Goal: Find specific page/section: Find specific page/section

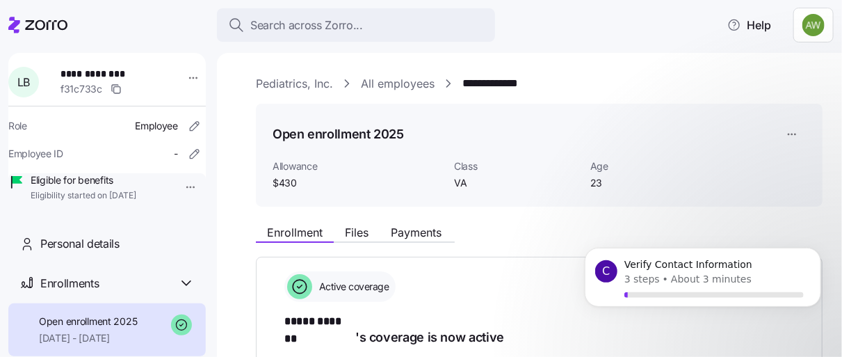
scroll to position [386, 0]
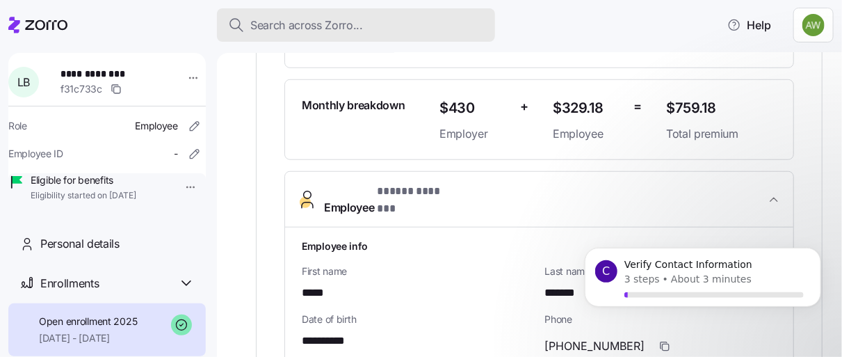
click at [263, 19] on span "Search across Zorro..." at bounding box center [306, 25] width 113 height 17
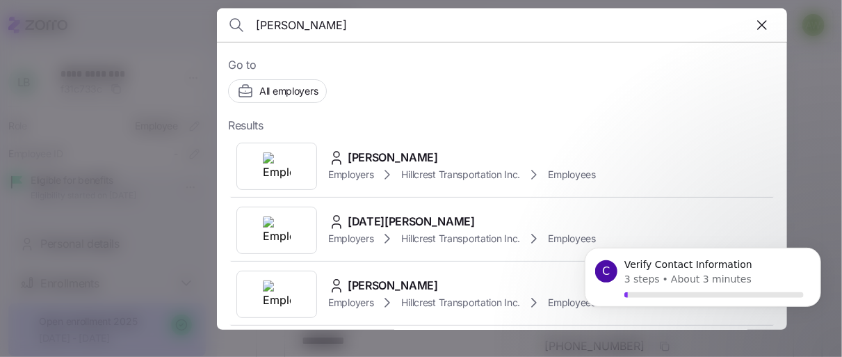
type input "[PERSON_NAME]"
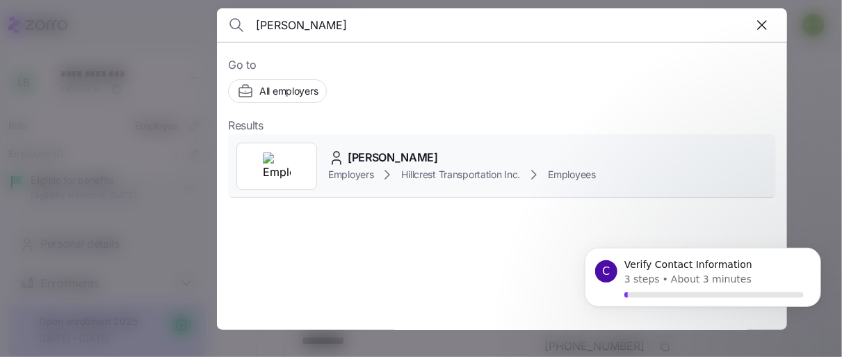
click at [327, 170] on div "[PERSON_NAME] Employers Hillcrest Transportation Inc. Employees" at bounding box center [502, 166] width 548 height 64
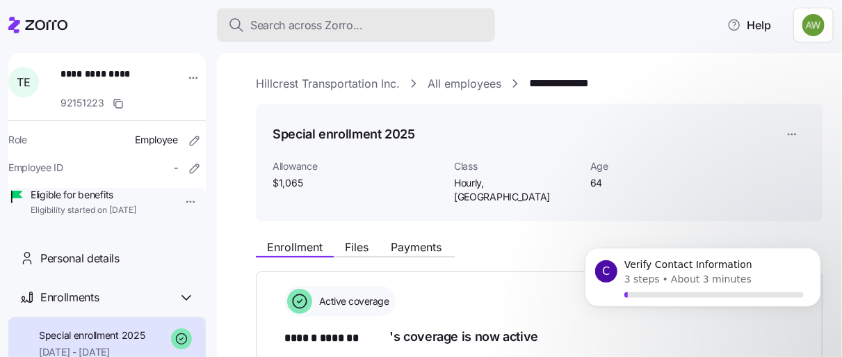
click at [282, 22] on span "Search across Zorro..." at bounding box center [306, 25] width 113 height 17
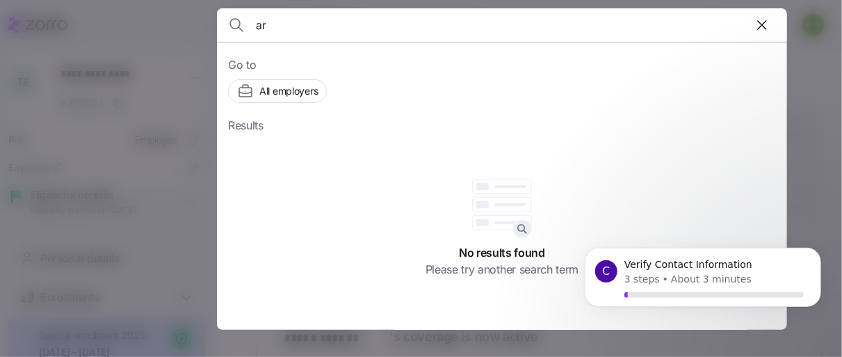
type input "a"
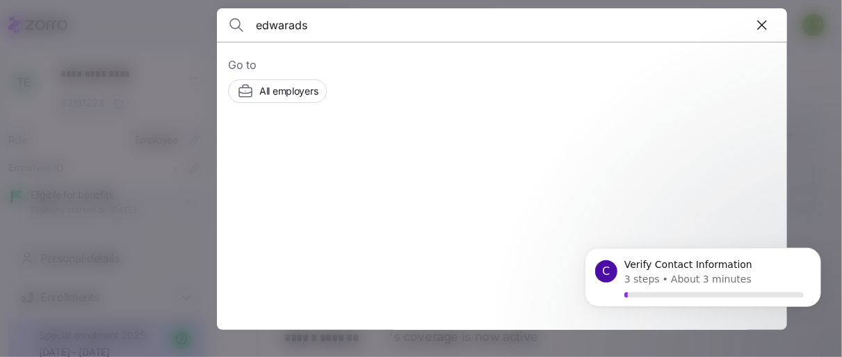
type input "edwarads"
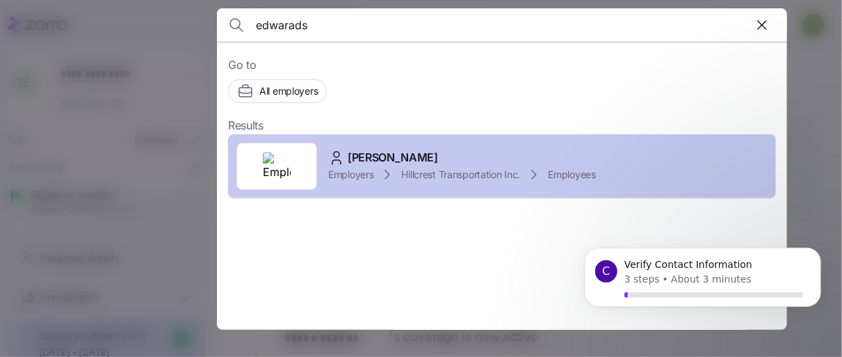
click at [346, 168] on span "Employers" at bounding box center [350, 175] width 45 height 14
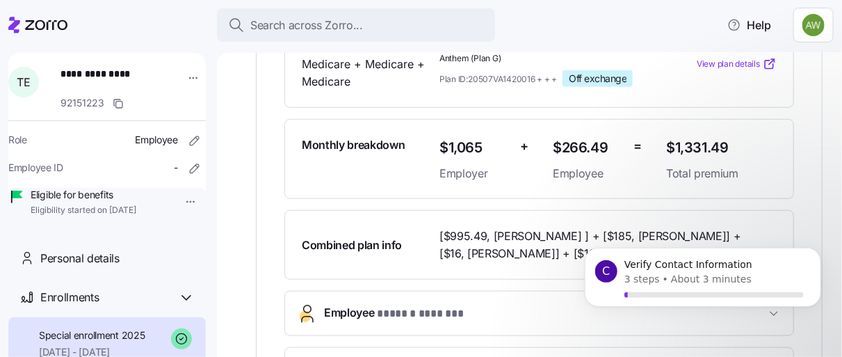
scroll to position [363, 0]
